Goal: Check status: Check status

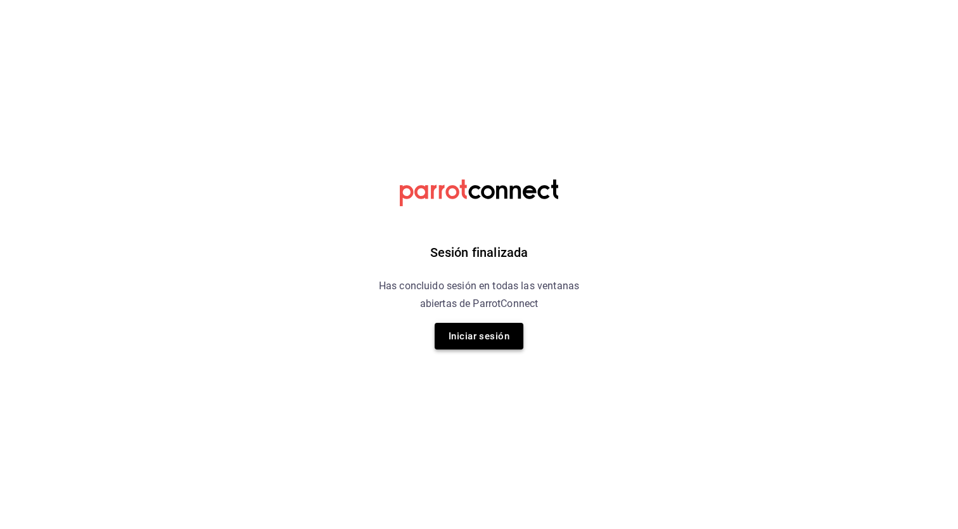
click at [492, 342] on button "Iniciar sesión" at bounding box center [479, 336] width 89 height 27
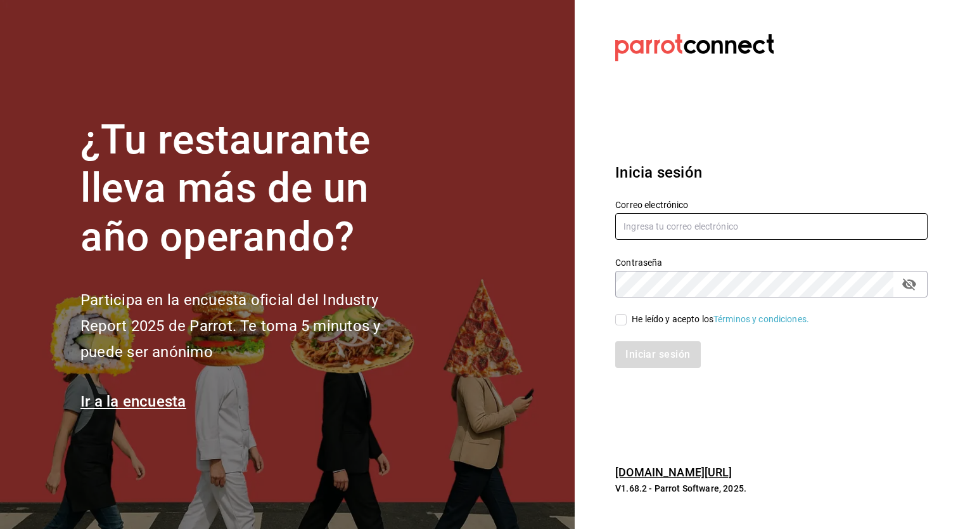
type input "[EMAIL_ADDRESS][DOMAIN_NAME]"
click at [493, 342] on section "¿Tu restaurante lleva más de un año operando? Participa en la encuesta oficial …" at bounding box center [287, 264] width 575 height 529
click at [617, 324] on input "He leído y acepto los Términos y condiciones." at bounding box center [620, 319] width 11 height 11
checkbox input "true"
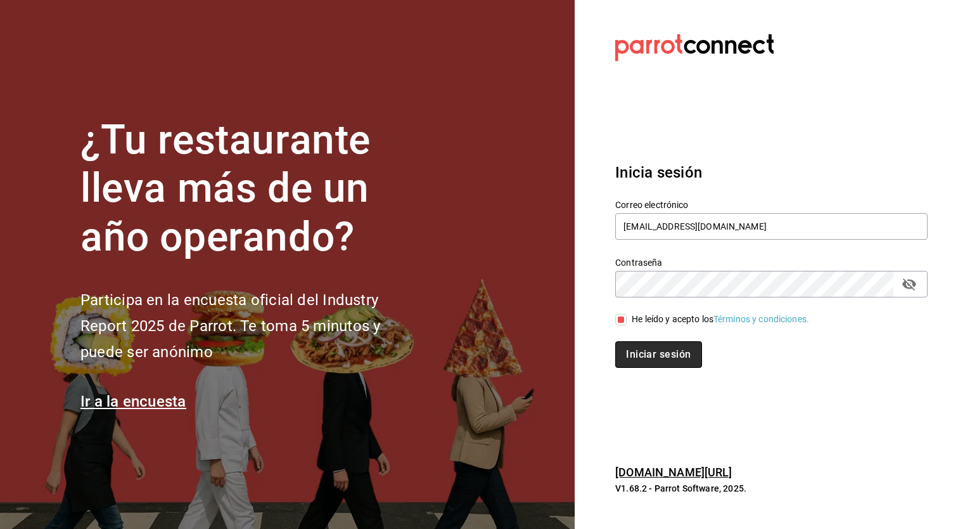
click at [640, 353] on button "Iniciar sesión" at bounding box center [658, 354] width 86 height 27
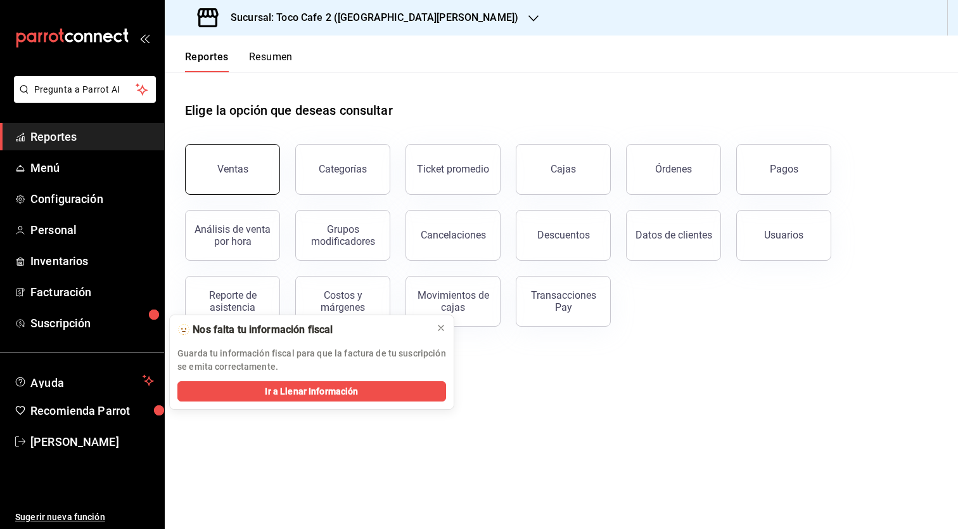
click at [221, 174] on div "Ventas" at bounding box center [232, 169] width 31 height 12
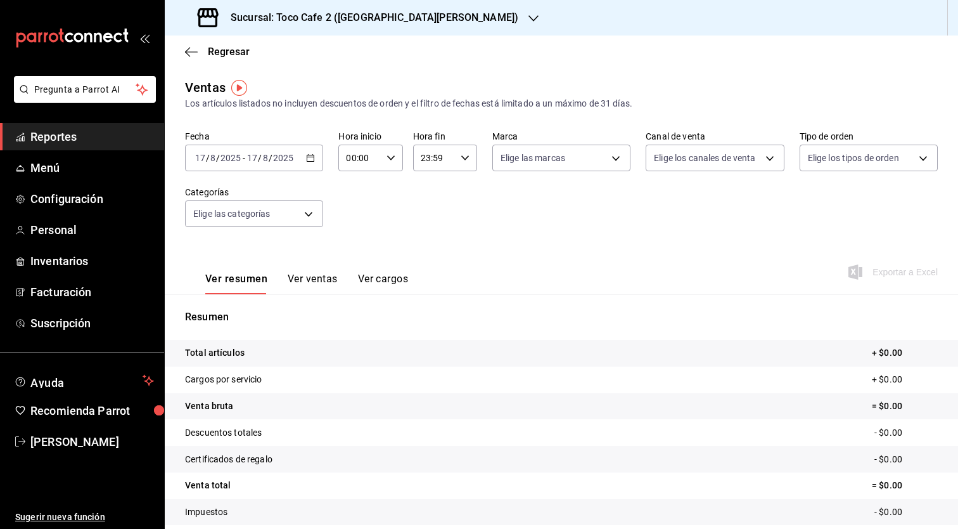
click at [529, 13] on icon "button" at bounding box center [534, 18] width 10 height 10
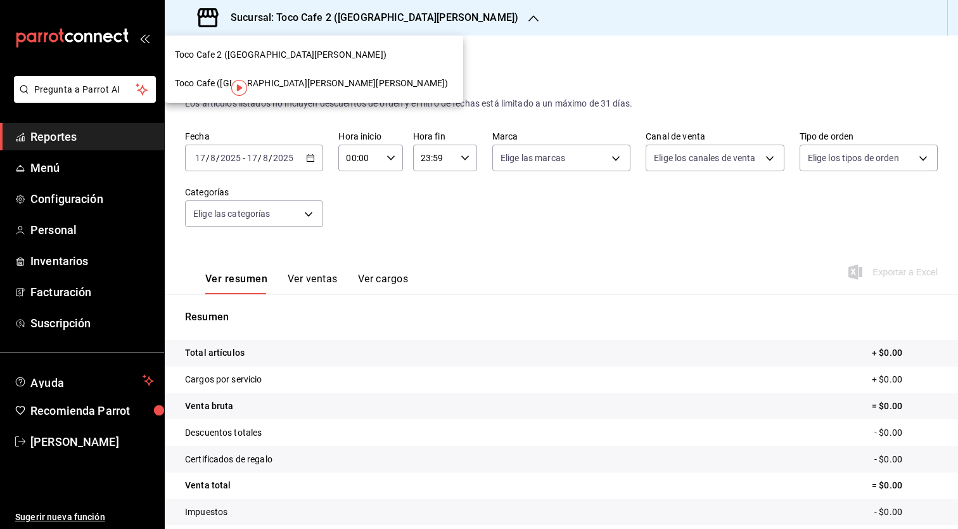
click at [403, 63] on div at bounding box center [479, 264] width 958 height 529
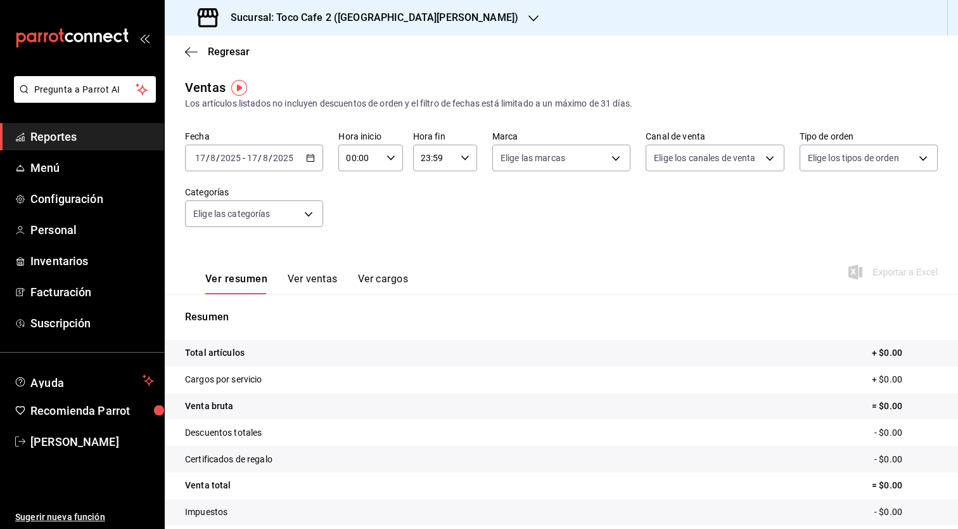
click at [529, 14] on icon "button" at bounding box center [534, 18] width 10 height 10
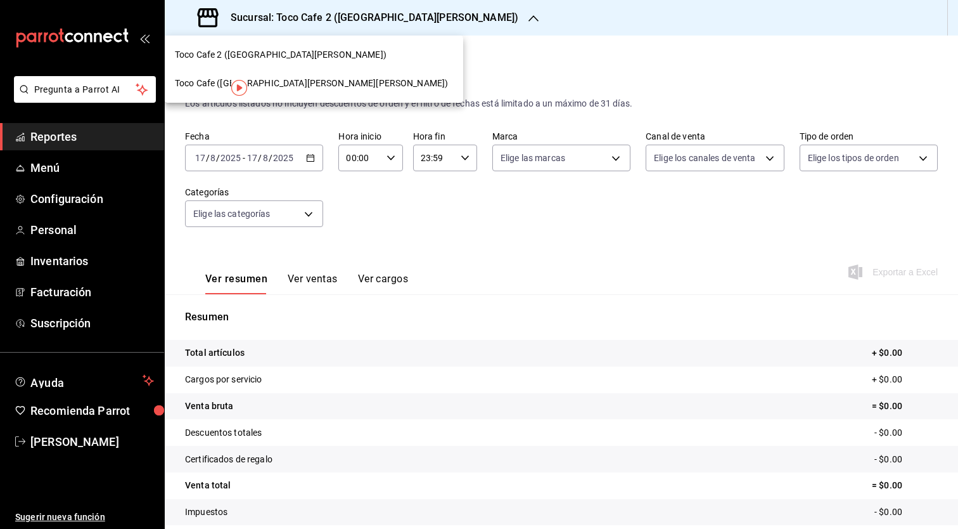
click at [340, 47] on div "Toco Cafe 2 ([GEOGRAPHIC_DATA][PERSON_NAME])" at bounding box center [314, 55] width 299 height 29
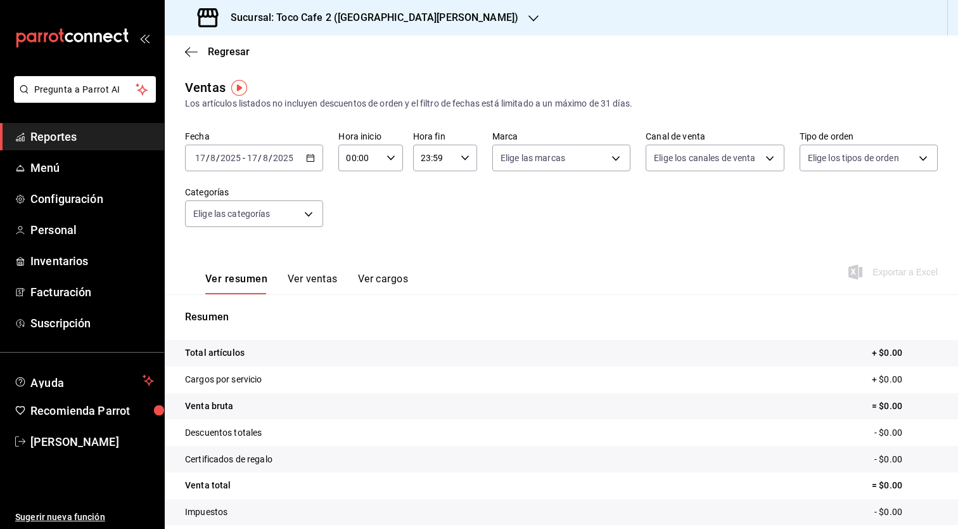
click at [340, 47] on div "Regresar" at bounding box center [562, 51] width 794 height 32
click at [529, 17] on icon "button" at bounding box center [534, 18] width 10 height 10
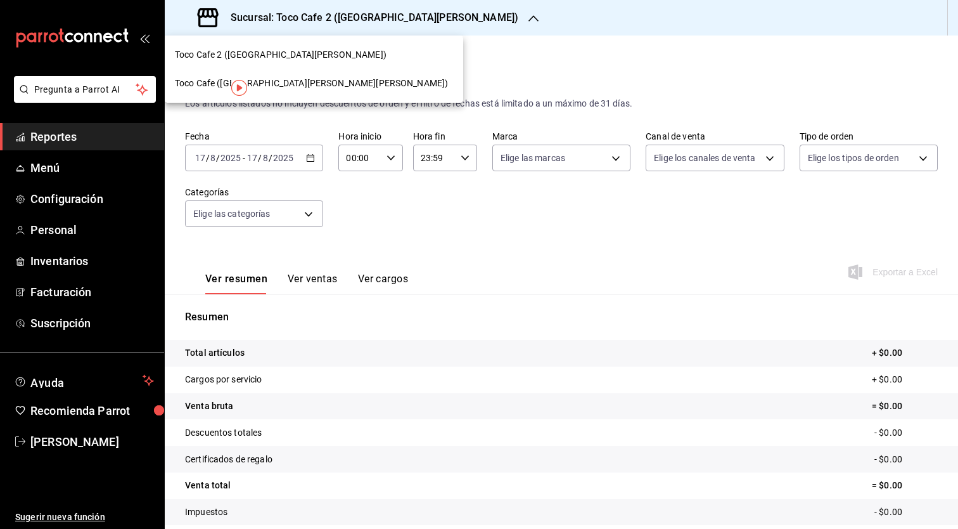
click at [324, 88] on div "Toco Cafe ([GEOGRAPHIC_DATA][PERSON_NAME][PERSON_NAME])" at bounding box center [314, 83] width 278 height 13
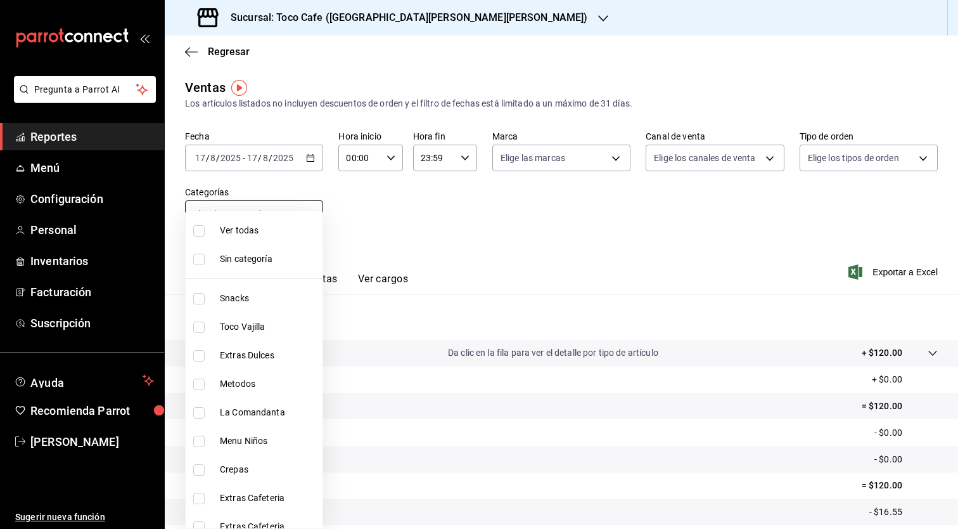
click at [307, 209] on body "Pregunta a Parrot AI Reportes Menú Configuración Personal Inventarios Facturaci…" at bounding box center [479, 264] width 958 height 529
click at [307, 209] on div at bounding box center [479, 264] width 958 height 529
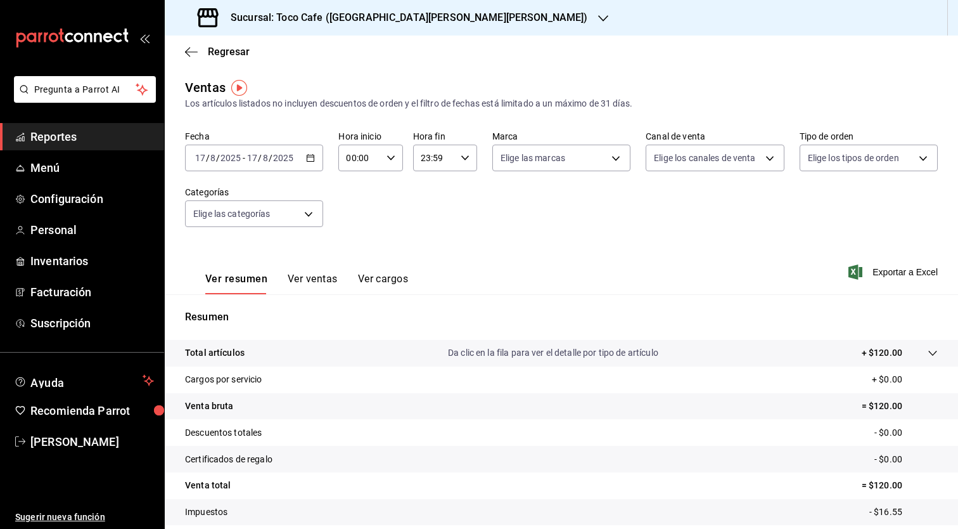
click at [315, 159] on icon "button" at bounding box center [310, 157] width 9 height 9
click at [259, 226] on span "Ayer" at bounding box center [245, 224] width 98 height 13
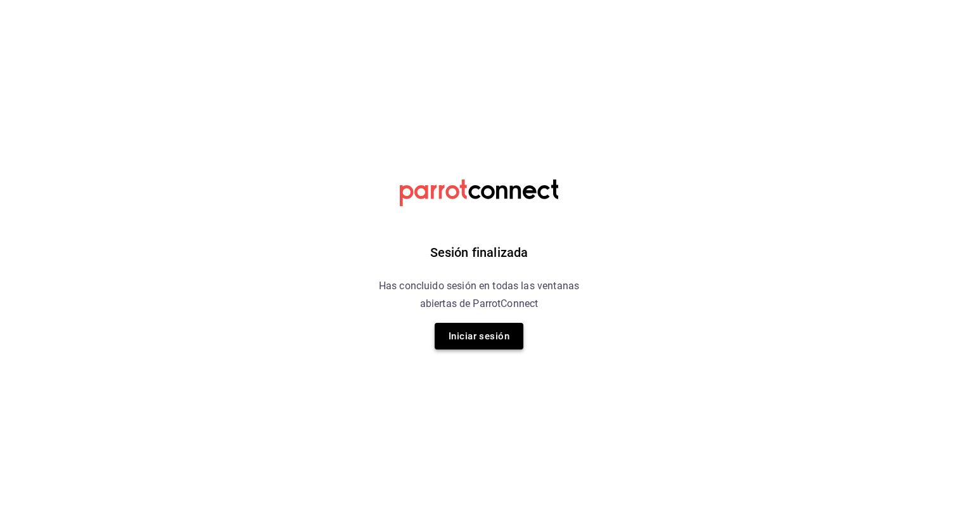
click at [493, 339] on button "Iniciar sesión" at bounding box center [479, 336] width 89 height 27
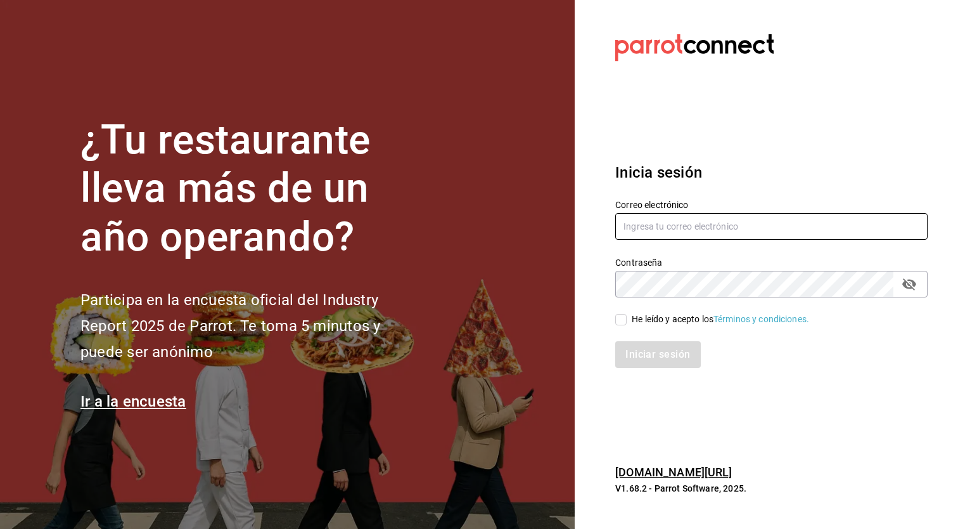
type input "veritl@tanquegroup.com"
click at [622, 322] on input "He leído y acepto los Términos y condiciones." at bounding box center [620, 319] width 11 height 11
checkbox input "true"
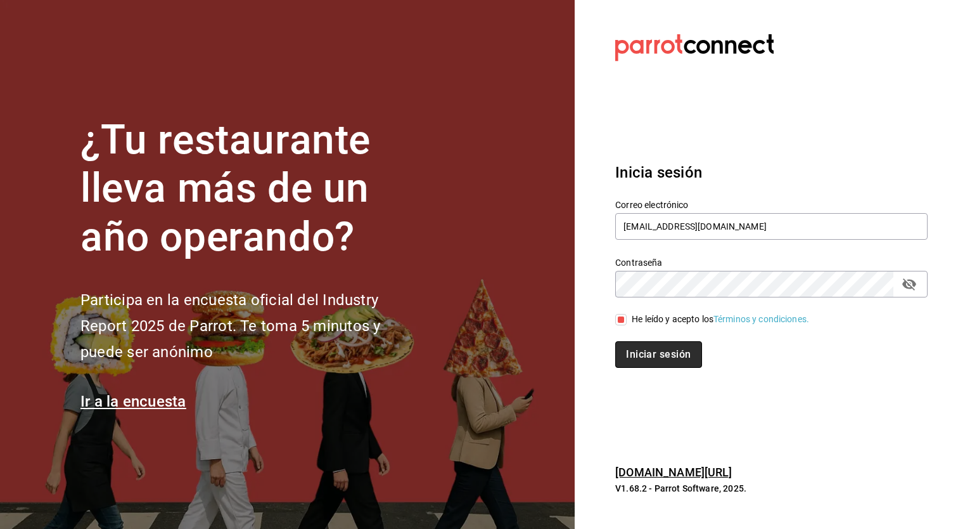
click at [648, 351] on button "Iniciar sesión" at bounding box center [658, 354] width 86 height 27
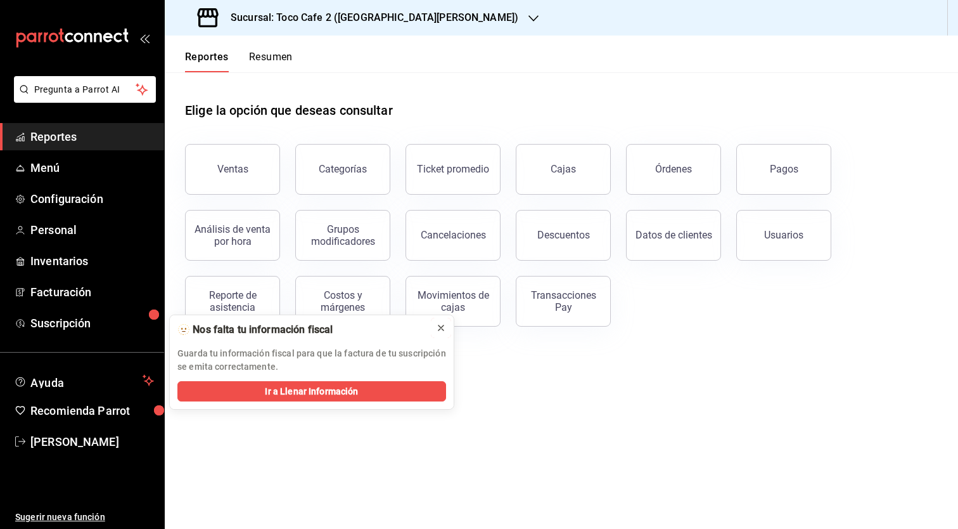
click at [442, 329] on icon at bounding box center [441, 327] width 5 height 5
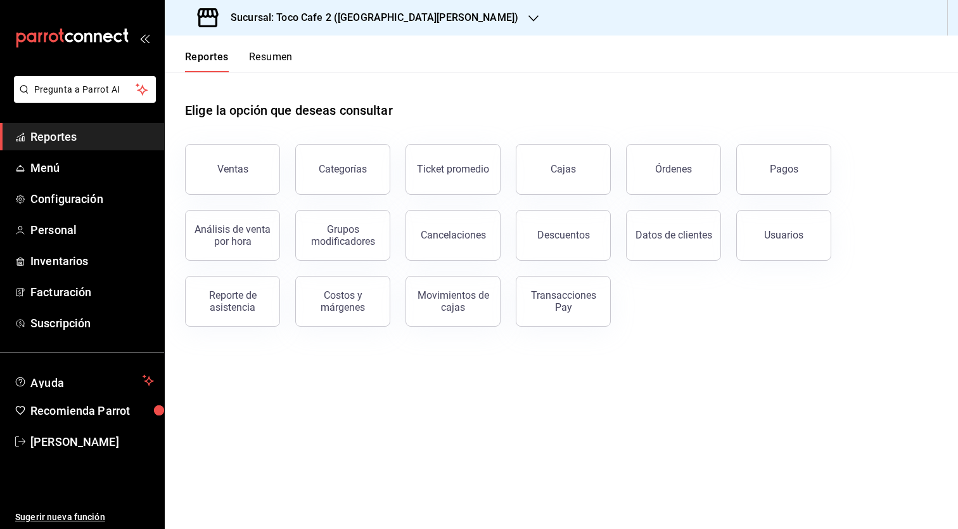
click at [404, 22] on div "Sucursal: Toco Cafe 2 ([GEOGRAPHIC_DATA][PERSON_NAME])" at bounding box center [359, 17] width 369 height 35
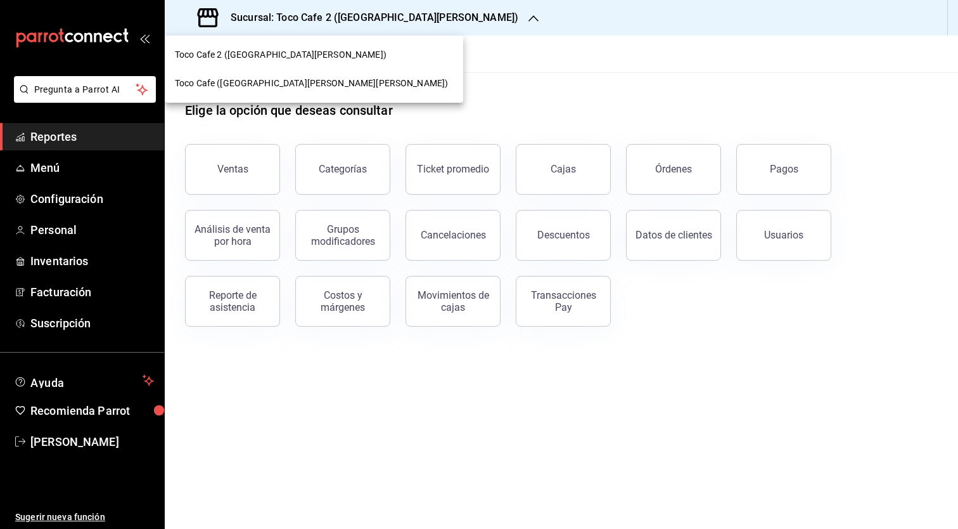
click at [283, 80] on span "Toco Cafe ([GEOGRAPHIC_DATA][PERSON_NAME][PERSON_NAME])" at bounding box center [311, 83] width 273 height 13
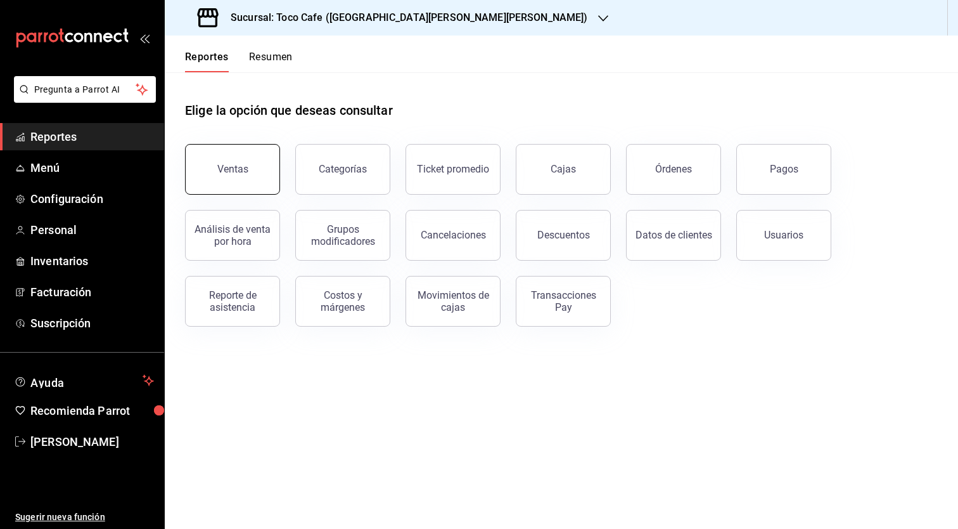
click at [245, 171] on div "Ventas" at bounding box center [232, 169] width 31 height 12
